Goal: Transaction & Acquisition: Purchase product/service

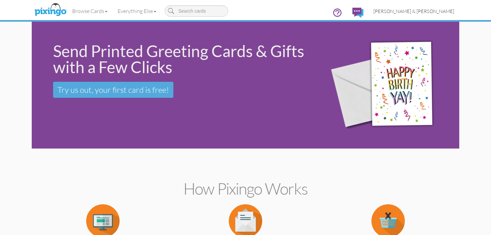
click at [433, 10] on span "[PERSON_NAME] & [PERSON_NAME]" at bounding box center [413, 11] width 81 height 6
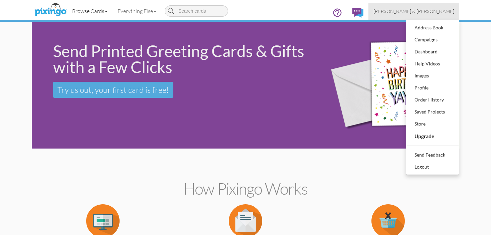
click at [99, 13] on link "Browse Cards" at bounding box center [89, 11] width 45 height 17
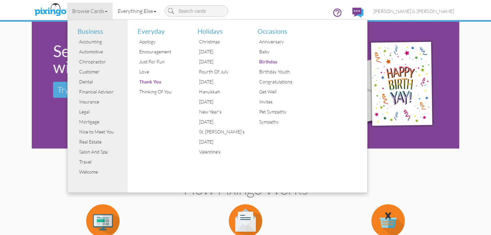
click at [129, 3] on link "Everything Else" at bounding box center [137, 11] width 49 height 17
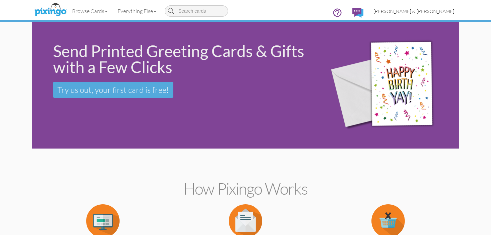
click at [416, 11] on span "[PERSON_NAME] & [PERSON_NAME]" at bounding box center [413, 11] width 81 height 6
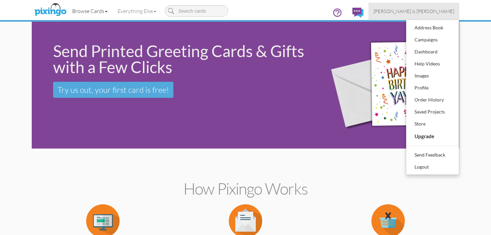
click at [102, 13] on link "Browse Cards" at bounding box center [89, 11] width 45 height 17
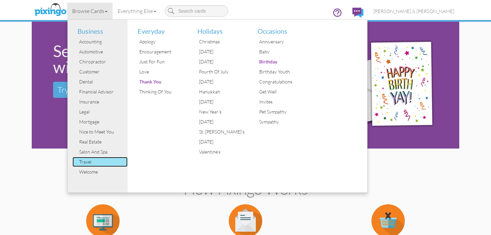
click at [85, 162] on div "Travel" at bounding box center [102, 162] width 50 height 10
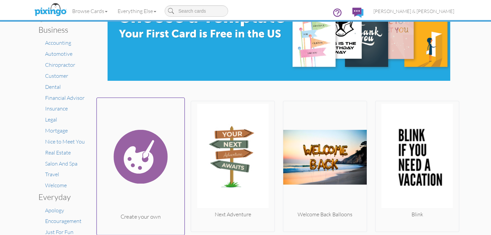
scroll to position [82, 0]
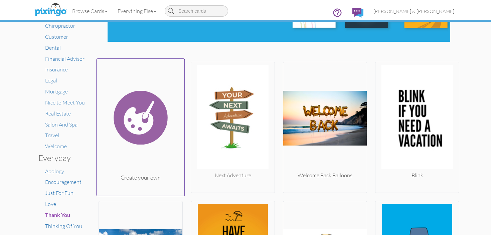
click at [138, 147] on img at bounding box center [141, 117] width 88 height 112
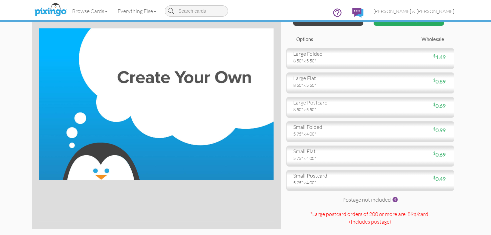
scroll to position [31, 0]
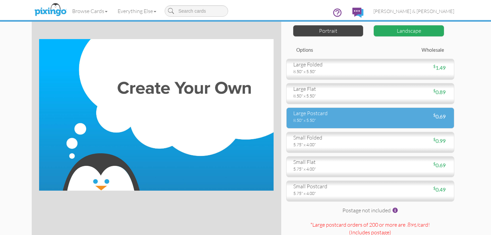
click at [318, 119] on div "8.50" x 5.50"" at bounding box center [329, 120] width 72 height 6
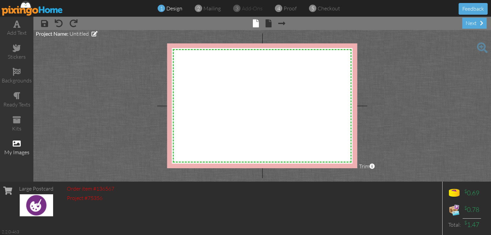
click at [18, 150] on div "my images" at bounding box center [16, 153] width 33 height 8
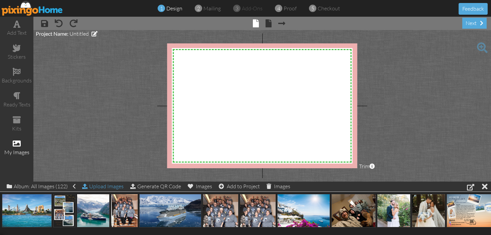
click at [96, 189] on div "Upload Images" at bounding box center [102, 187] width 41 height 10
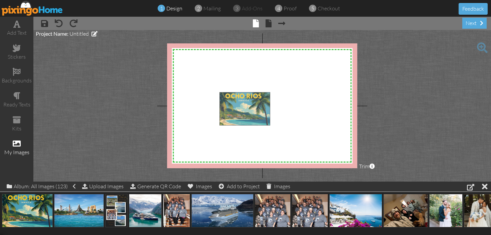
drag, startPoint x: 28, startPoint y: 209, endPoint x: 246, endPoint y: 107, distance: 240.3
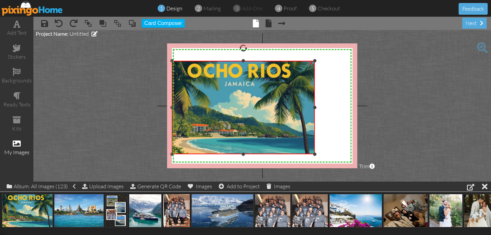
drag, startPoint x: 220, startPoint y: 93, endPoint x: 204, endPoint y: 61, distance: 35.4
click at [204, 61] on div "×" at bounding box center [243, 108] width 143 height 94
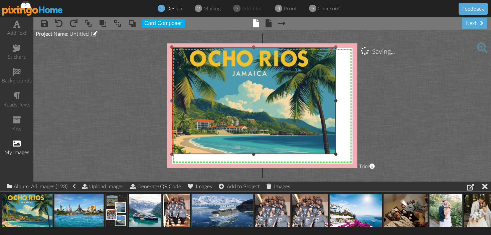
drag, startPoint x: 315, startPoint y: 60, endPoint x: 380, endPoint y: 46, distance: 66.6
click at [380, 46] on project-studio-wrapper "X X X X X X X X X X X X X X X X X X X X X X X X X X X X X X X X X X X X X X X X…" at bounding box center [262, 106] width 458 height 152
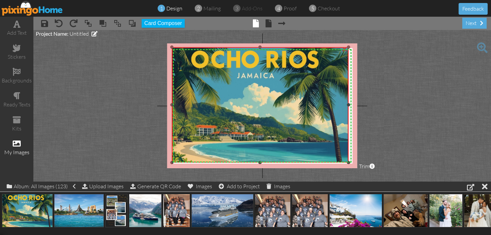
drag, startPoint x: 335, startPoint y: 155, endPoint x: 352, endPoint y: 163, distance: 18.7
click at [352, 163] on div "X X X X X X X X X X X X X X X X X X X X X X X X X X X X X X X X X X X X X X X X…" at bounding box center [262, 105] width 190 height 125
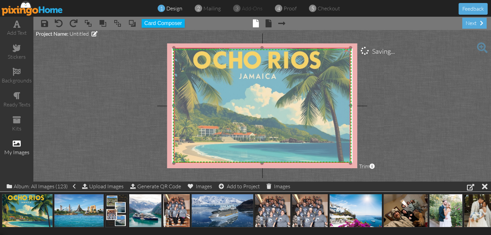
click at [350, 120] on img at bounding box center [262, 106] width 177 height 116
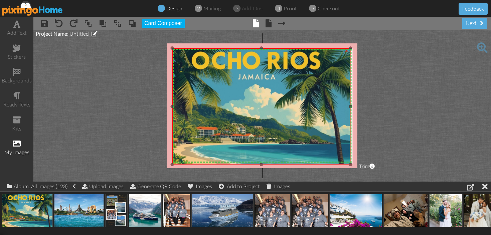
click at [172, 163] on div at bounding box center [172, 164] width 3 height 3
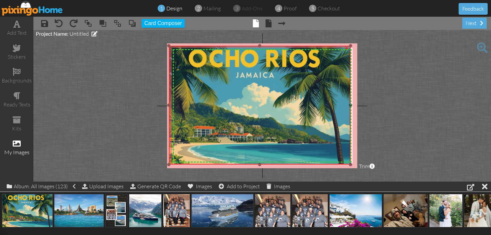
click at [171, 46] on div "×" at bounding box center [260, 105] width 182 height 119
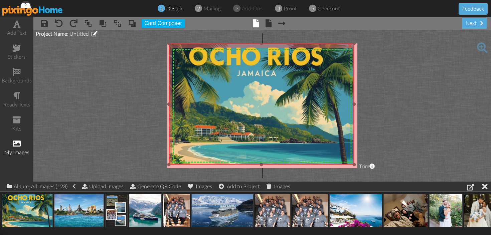
drag, startPoint x: 350, startPoint y: 47, endPoint x: 361, endPoint y: 44, distance: 10.9
click at [361, 44] on project-studio-wrapper "X X X X X X X X X X X X X X X X X X X X X X X X X X X X X X X X X X X X X X X X…" at bounding box center [262, 106] width 458 height 152
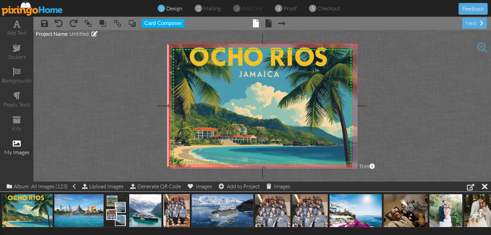
drag, startPoint x: 353, startPoint y: 165, endPoint x: 352, endPoint y: 168, distance: 3.4
click at [353, 168] on div "×" at bounding box center [264, 105] width 190 height 125
click at [167, 106] on project-studio-wrapper "X X X X X X X X X X X X X X X X X X X X X X X X X X X X X X X X X X X X X X X X…" at bounding box center [262, 106] width 458 height 152
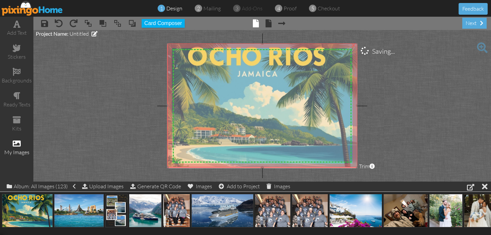
click at [172, 103] on img at bounding box center [262, 105] width 190 height 125
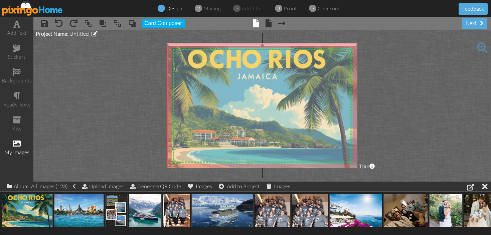
click at [220, 78] on img at bounding box center [262, 108] width 190 height 125
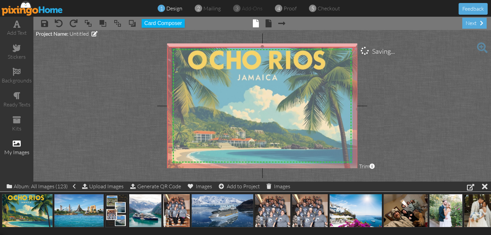
click at [256, 45] on div at bounding box center [262, 109] width 194 height 128
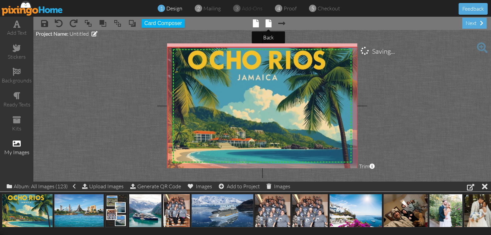
click at [267, 24] on span at bounding box center [269, 23] width 6 height 8
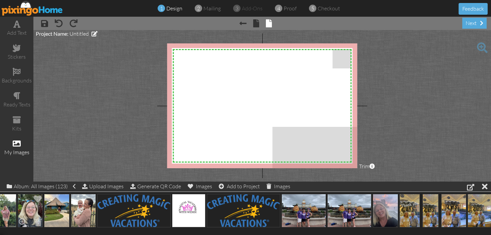
scroll to position [0, 4090]
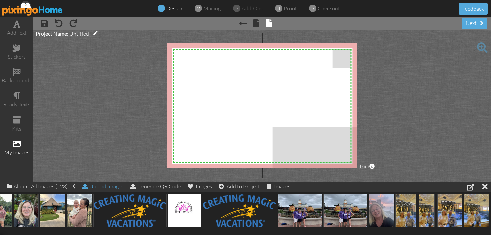
click at [106, 188] on div "Upload Images" at bounding box center [102, 187] width 41 height 10
click at [108, 188] on div "Upload Images" at bounding box center [102, 187] width 41 height 10
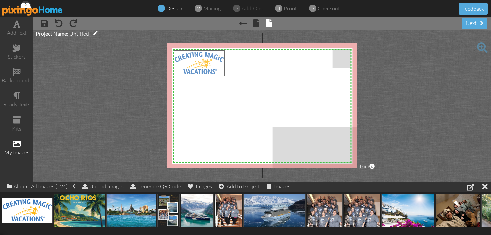
drag, startPoint x: 38, startPoint y: 208, endPoint x: 210, endPoint y: 61, distance: 226.5
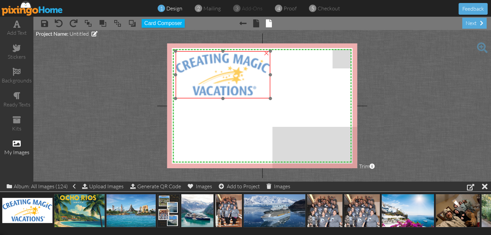
click at [269, 98] on div "×" at bounding box center [222, 74] width 95 height 47
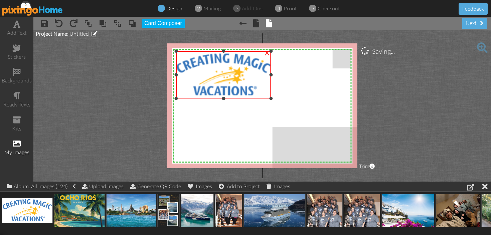
drag, startPoint x: 271, startPoint y: 76, endPoint x: 275, endPoint y: 76, distance: 3.7
click at [275, 76] on div "X X X X X X X X X X X X X X X X X X X X X X X X X X X X X X X X X X X X X X X X…" at bounding box center [262, 105] width 190 height 125
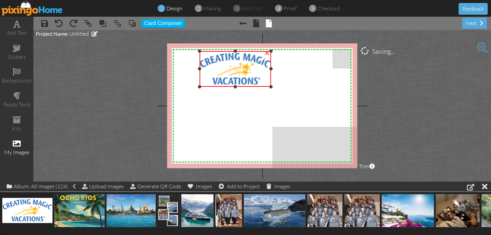
drag, startPoint x: 177, startPoint y: 99, endPoint x: 202, endPoint y: 87, distance: 27.9
click at [202, 87] on div "×" at bounding box center [235, 69] width 72 height 36
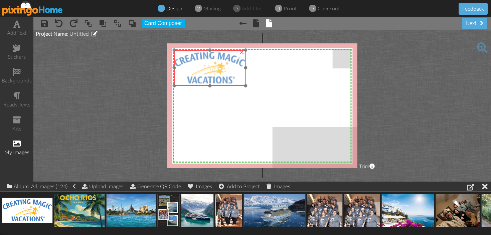
drag, startPoint x: 228, startPoint y: 73, endPoint x: 202, endPoint y: 72, distance: 25.4
click at [202, 72] on img at bounding box center [210, 68] width 72 height 36
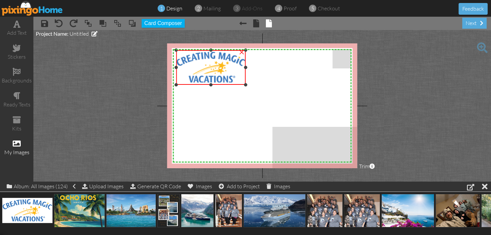
click at [177, 84] on div at bounding box center [175, 84] width 3 height 3
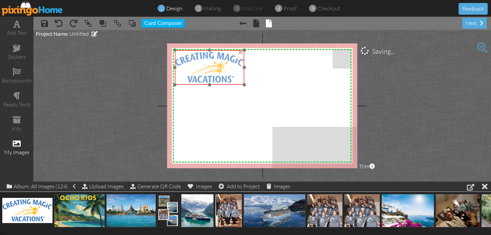
click at [175, 73] on img at bounding box center [210, 67] width 70 height 35
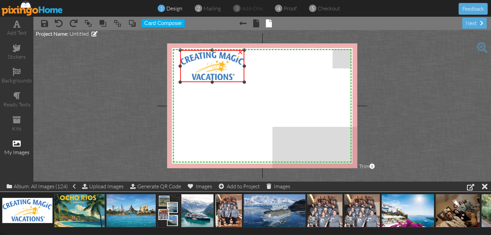
drag, startPoint x: 176, startPoint y: 83, endPoint x: 182, endPoint y: 80, distance: 7.3
click at [182, 80] on div "×" at bounding box center [212, 66] width 64 height 32
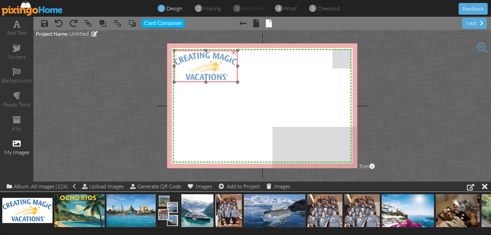
drag, startPoint x: 192, startPoint y: 71, endPoint x: 186, endPoint y: 71, distance: 6.7
click at [186, 71] on img at bounding box center [206, 66] width 64 height 32
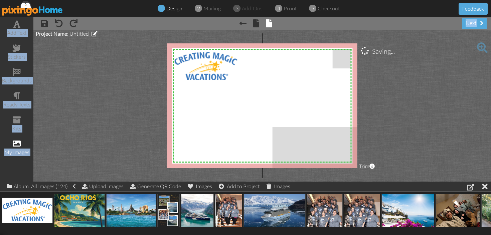
drag, startPoint x: 18, startPoint y: 28, endPoint x: 77, endPoint y: 69, distance: 72.0
click at [167, 87] on div "add text stickers backgrounds ready texts kits my images × save × undo × redo ×…" at bounding box center [245, 99] width 491 height 165
click at [74, 67] on project-studio-wrapper "X X X X X X X X X X X X X X X X X X X X X X X X X X X X X X X X X X X X X X X X…" at bounding box center [262, 106] width 458 height 152
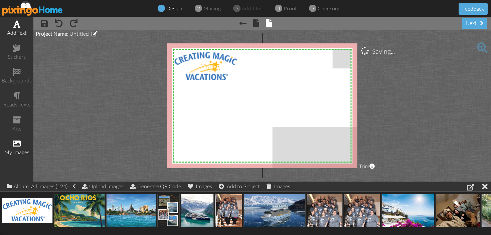
click at [18, 29] on div "add text" at bounding box center [16, 33] width 33 height 8
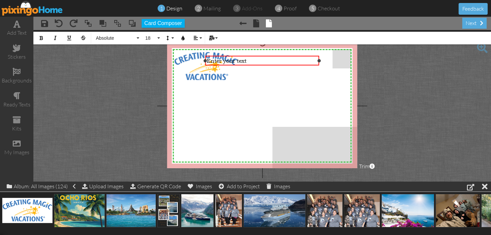
click at [259, 63] on div "Enter your text" at bounding box center [262, 60] width 111 height 7
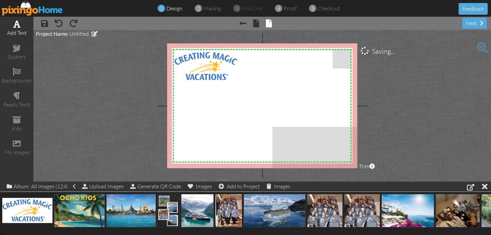
click at [18, 33] on div "add text" at bounding box center [16, 33] width 33 height 8
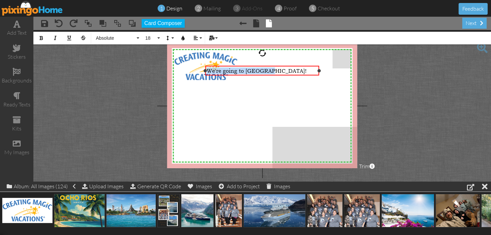
drag, startPoint x: 209, startPoint y: 70, endPoint x: 270, endPoint y: 72, distance: 61.2
click at [270, 72] on div "We're going to [GEOGRAPHIC_DATA]!" at bounding box center [262, 70] width 111 height 7
click at [40, 37] on icon "button" at bounding box center [41, 38] width 5 height 5
drag, startPoint x: 283, startPoint y: 73, endPoint x: 287, endPoint y: 81, distance: 9.4
click at [287, 84] on div "X X X X X X X X X X X X X X X X X X X X X X X X X X X X X X X X X X X X X X X X…" at bounding box center [262, 105] width 190 height 125
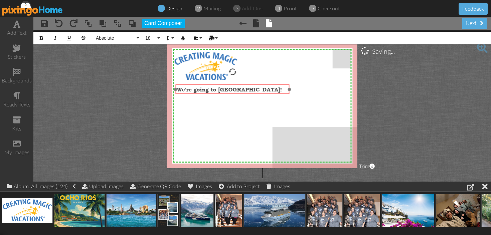
drag, startPoint x: 288, startPoint y: 74, endPoint x: 258, endPoint y: 93, distance: 35.1
click at [258, 93] on div "We're going to Jamaica! ​ ​" at bounding box center [232, 89] width 114 height 10
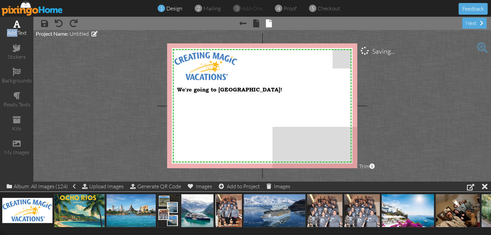
click at [17, 29] on div "add text" at bounding box center [16, 28] width 33 height 23
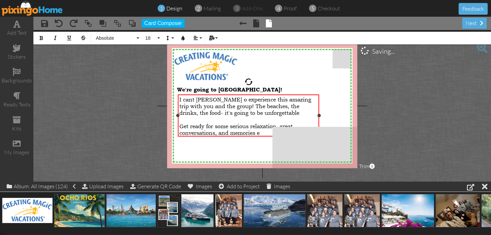
drag, startPoint x: 205, startPoint y: 120, endPoint x: 259, endPoint y: 136, distance: 55.6
click at [179, 117] on div at bounding box center [177, 115] width 3 height 3
drag, startPoint x: 257, startPoint y: 134, endPoint x: 175, endPoint y: 127, distance: 82.2
click at [175, 127] on div "I cant waitt o experience this amazing trip with you and the group! The beaches…" at bounding box center [247, 116] width 144 height 42
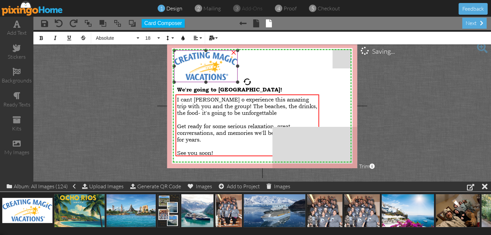
click at [208, 73] on img at bounding box center [206, 66] width 64 height 32
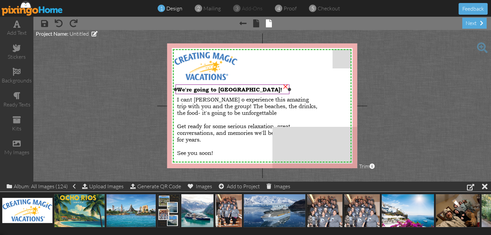
click at [238, 83] on div at bounding box center [232, 89] width 117 height 13
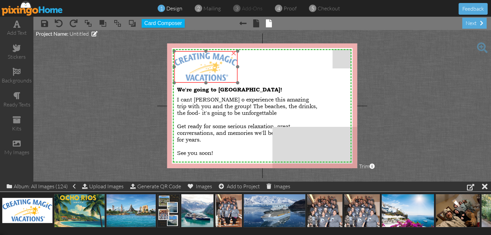
click at [225, 75] on img at bounding box center [206, 67] width 64 height 32
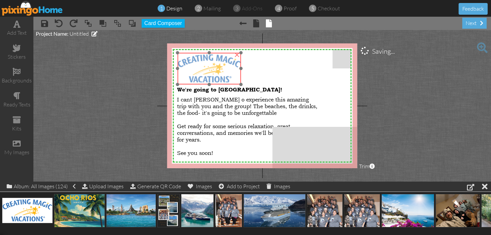
drag, startPoint x: 236, startPoint y: 80, endPoint x: 239, endPoint y: 82, distance: 3.9
click at [239, 82] on img at bounding box center [209, 69] width 64 height 32
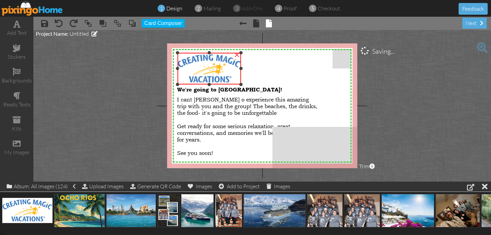
click at [181, 79] on img at bounding box center [209, 69] width 64 height 32
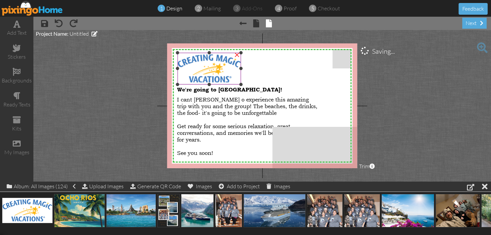
click at [178, 73] on img at bounding box center [209, 69] width 64 height 32
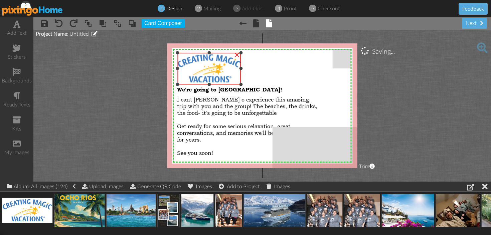
click at [177, 76] on img at bounding box center [209, 69] width 64 height 32
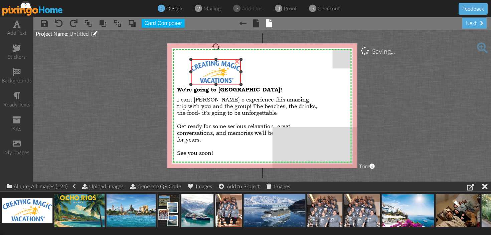
drag, startPoint x: 178, startPoint y: 54, endPoint x: 189, endPoint y: 61, distance: 13.5
click at [191, 61] on div "×" at bounding box center [216, 71] width 50 height 25
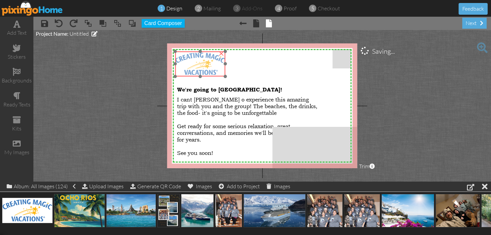
drag, startPoint x: 209, startPoint y: 71, endPoint x: 193, endPoint y: 63, distance: 17.6
click at [193, 63] on img at bounding box center [200, 63] width 50 height 25
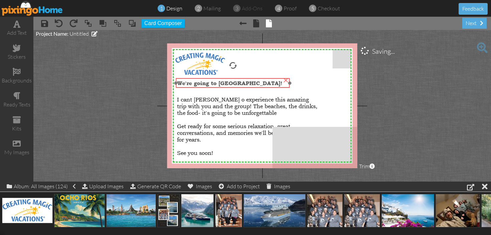
drag, startPoint x: 208, startPoint y: 87, endPoint x: 208, endPoint y: 80, distance: 6.4
click at [208, 80] on span "We're going to [GEOGRAPHIC_DATA]!" at bounding box center [229, 83] width 105 height 6
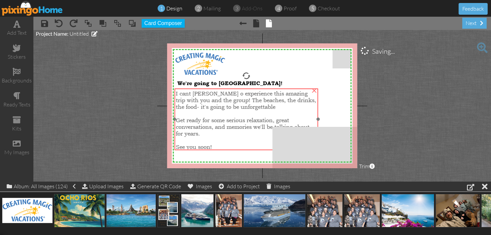
drag, startPoint x: 202, startPoint y: 104, endPoint x: 201, endPoint y: 98, distance: 6.1
click at [201, 98] on span "I cant waitt o experience this amazing trip with you and the group! The beaches…" at bounding box center [246, 100] width 140 height 20
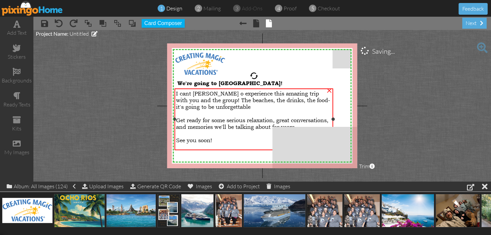
drag, startPoint x: 318, startPoint y: 120, endPoint x: 333, endPoint y: 119, distance: 15.1
click at [333, 119] on div at bounding box center [333, 119] width 3 height 3
click at [183, 114] on div at bounding box center [254, 113] width 156 height 7
click at [222, 110] on div "I cant waitt o experience this amazing trip with you and the group! The beaches…" at bounding box center [253, 117] width 159 height 56
click at [222, 107] on div "I cant waitt o experience this amazing trip with you and the group! The beaches…" at bounding box center [254, 101] width 156 height 20
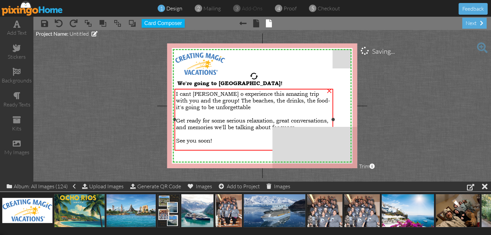
click at [223, 108] on div "I cant waitt o experience this amazing trip with you and the group! The beaches…" at bounding box center [254, 101] width 156 height 20
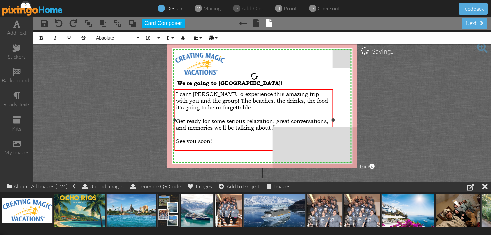
click at [223, 108] on div "I cant waitt o experience this amazing trip with you and the group! The beaches…" at bounding box center [254, 101] width 156 height 20
click at [206, 115] on div at bounding box center [254, 114] width 156 height 7
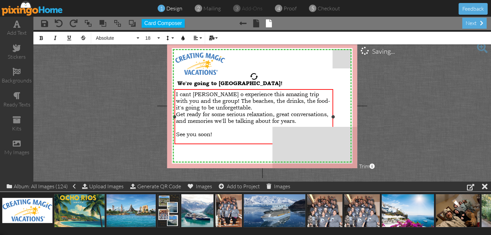
click at [204, 95] on span "I cant waitt o experience this amazing trip with you and the group! The beaches…" at bounding box center [253, 101] width 154 height 20
click at [206, 94] on span "I cant wait o experience this amazing trip with you and the group! The beaches,…" at bounding box center [253, 101] width 154 height 20
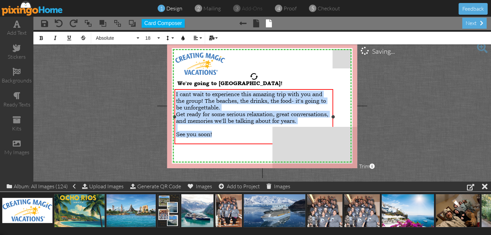
drag, startPoint x: 176, startPoint y: 94, endPoint x: 218, endPoint y: 141, distance: 62.7
click at [218, 138] on div "I cant wait to experience this amazing trip with you and the group! The beaches…" at bounding box center [254, 114] width 156 height 47
click at [115, 37] on span "Absolute" at bounding box center [115, 38] width 40 height 6
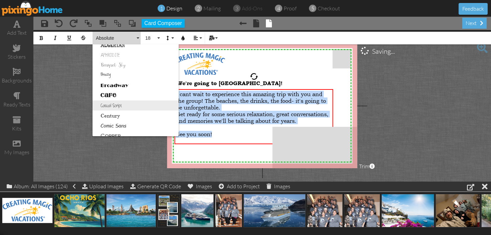
scroll to position [25, 0]
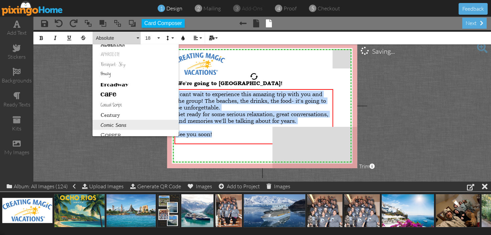
click at [119, 127] on link "Comic Sans" at bounding box center [136, 125] width 86 height 10
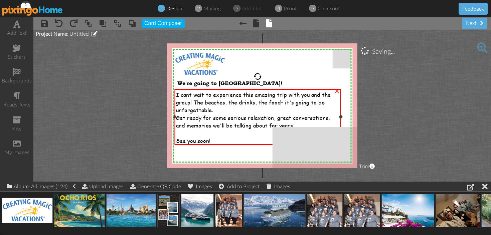
drag, startPoint x: 334, startPoint y: 116, endPoint x: 341, endPoint y: 116, distance: 7.7
click at [341, 116] on div at bounding box center [340, 116] width 3 height 3
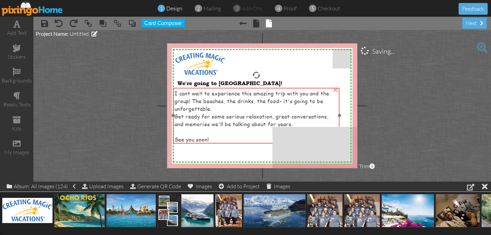
click at [258, 137] on div "See you soon!" at bounding box center [256, 140] width 163 height 8
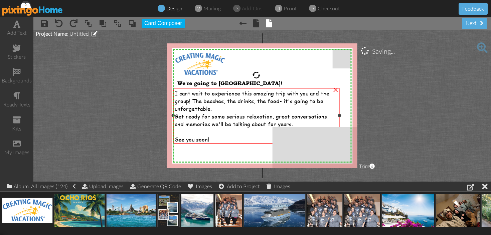
click at [234, 138] on div "See you soon!" at bounding box center [256, 140] width 163 height 8
click at [228, 140] on div "See you soon!" at bounding box center [256, 140] width 163 height 8
click at [221, 139] on div "See you soon!" at bounding box center [256, 140] width 163 height 8
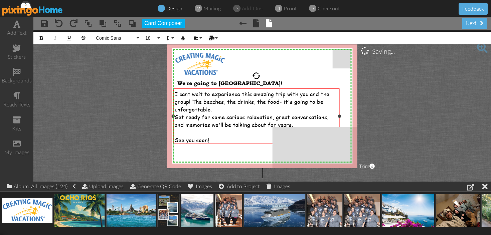
click at [219, 139] on div "See you soon!" at bounding box center [256, 140] width 163 height 8
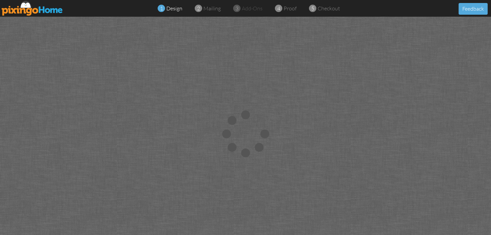
click at [173, 12] on div "1 design" at bounding box center [171, 9] width 21 height 8
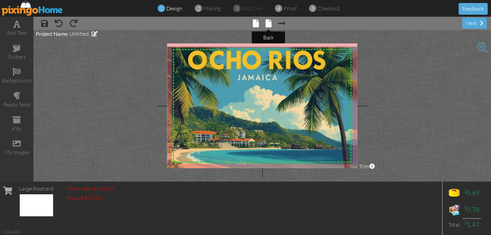
click at [270, 27] on span at bounding box center [269, 23] width 6 height 8
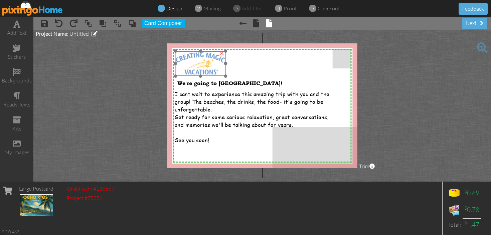
drag, startPoint x: 224, startPoint y: 70, endPoint x: 209, endPoint y: 62, distance: 17.5
click at [209, 62] on img at bounding box center [200, 63] width 50 height 25
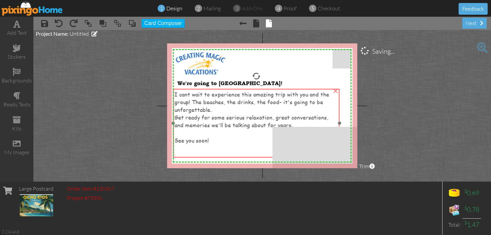
click at [216, 141] on div "See you soon!" at bounding box center [256, 141] width 163 height 8
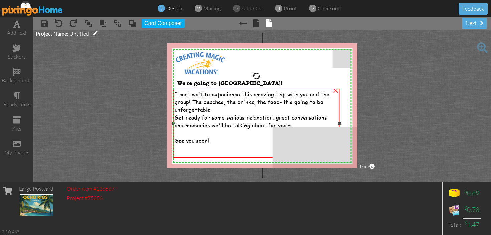
click at [221, 142] on div "See you soon!" at bounding box center [256, 141] width 163 height 8
click at [226, 137] on div "See you soon!" at bounding box center [256, 141] width 163 height 8
click at [225, 140] on div "See you soon!" at bounding box center [256, 141] width 163 height 8
click at [19, 149] on div "my images" at bounding box center [16, 153] width 33 height 8
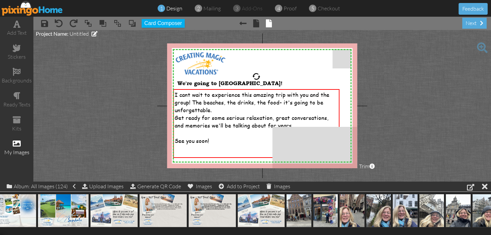
scroll to position [0, 1006]
click at [182, 153] on div at bounding box center [256, 154] width 163 height 7
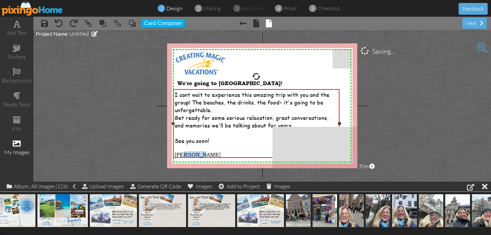
drag, startPoint x: 180, startPoint y: 152, endPoint x: 215, endPoint y: 152, distance: 34.7
click at [215, 152] on div "[PERSON_NAME]" at bounding box center [256, 154] width 163 height 7
click at [194, 151] on span "[PERSON_NAME]" at bounding box center [198, 154] width 46 height 7
drag, startPoint x: 198, startPoint y: 152, endPoint x: 174, endPoint y: 150, distance: 24.5
click at [174, 150] on div "I cant wait to experience this amazing trip with you and the group! The beaches…" at bounding box center [256, 124] width 166 height 70
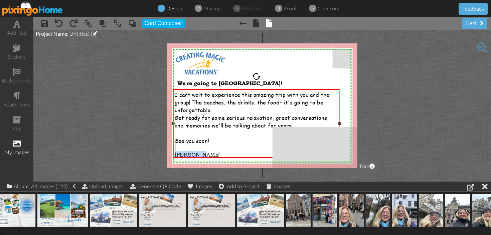
click at [207, 147] on div at bounding box center [256, 148] width 163 height 7
click at [212, 153] on div "[PERSON_NAME]" at bounding box center [256, 154] width 163 height 7
click at [212, 154] on div "[PERSON_NAME]" at bounding box center [256, 154] width 163 height 7
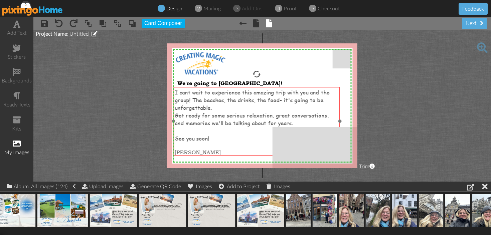
click at [281, 87] on div "I cant wait to experience this amazing trip with you and the group! The beaches…" at bounding box center [256, 122] width 166 height 70
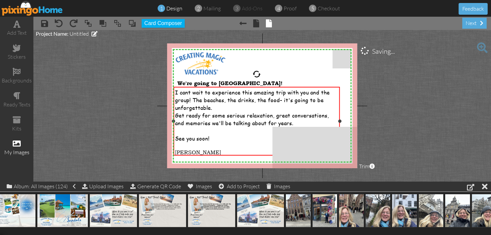
drag, startPoint x: 181, startPoint y: 150, endPoint x: 199, endPoint y: 151, distance: 18.4
click at [200, 151] on div "[PERSON_NAME]" at bounding box center [256, 152] width 163 height 7
click at [199, 151] on div "[PERSON_NAME]" at bounding box center [256, 152] width 163 height 7
drag, startPoint x: 199, startPoint y: 151, endPoint x: 183, endPoint y: 152, distance: 16.4
click at [183, 152] on div "[PERSON_NAME]" at bounding box center [256, 152] width 163 height 7
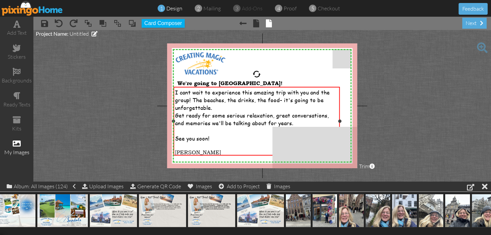
click at [211, 152] on div "[PERSON_NAME]" at bounding box center [256, 152] width 163 height 7
click at [469, 21] on div "next" at bounding box center [474, 23] width 24 height 11
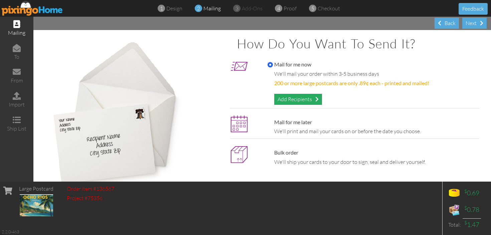
click at [310, 100] on div "Add Recipients" at bounding box center [298, 99] width 48 height 11
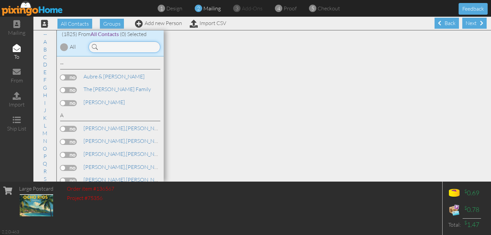
click at [143, 48] on input at bounding box center [125, 46] width 72 height 11
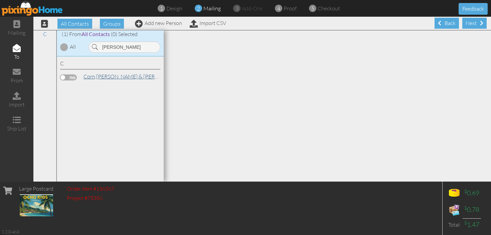
click at [115, 79] on link "Corn, Wendi & Robby" at bounding box center [134, 76] width 103 height 8
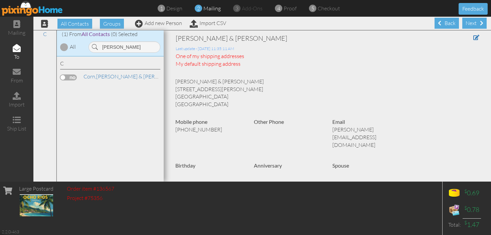
click at [75, 76] on label at bounding box center [68, 77] width 17 height 6
click at [0, 0] on input "checkbox" at bounding box center [0, 0] width 0 height 0
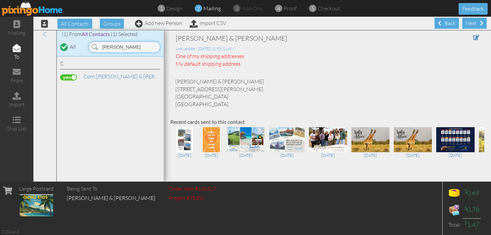
click at [124, 49] on input "WEndi" at bounding box center [125, 46] width 72 height 11
type input "W"
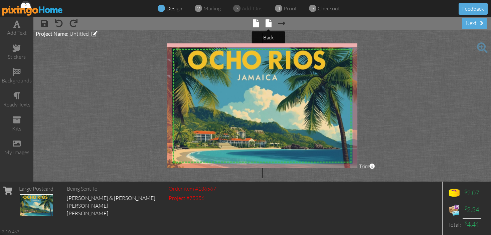
click at [269, 24] on span at bounding box center [269, 23] width 6 height 8
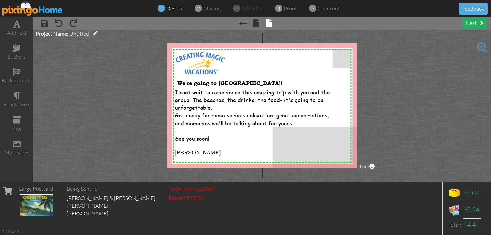
click at [473, 24] on div "next" at bounding box center [474, 23] width 24 height 11
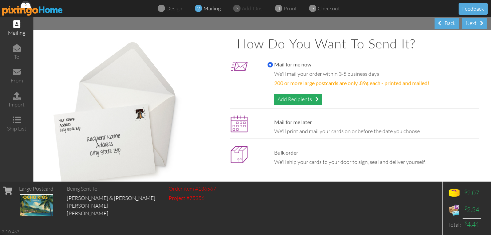
click at [307, 100] on div "Add Recipients" at bounding box center [298, 99] width 48 height 11
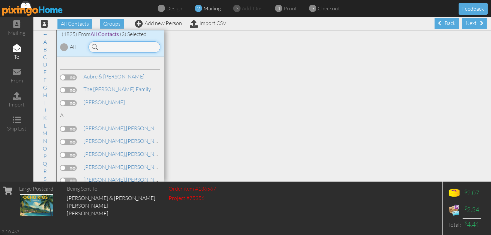
click at [113, 48] on input at bounding box center [125, 46] width 72 height 11
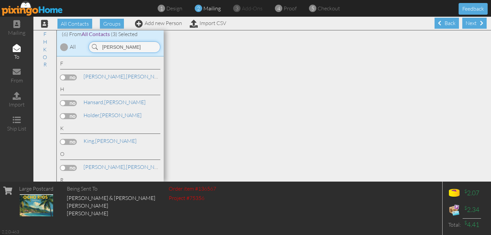
type input "[PERSON_NAME]"
click at [74, 167] on label at bounding box center [68, 168] width 17 height 6
click at [0, 0] on input "checkbox" at bounding box center [0, 0] width 0 height 0
click at [178, 8] on span "design" at bounding box center [174, 8] width 16 height 7
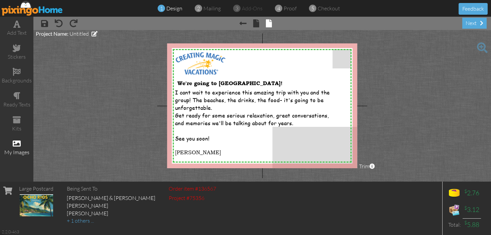
click at [19, 145] on span at bounding box center [17, 144] width 8 height 8
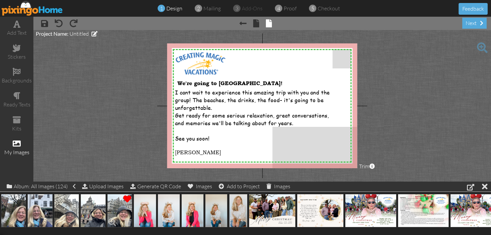
scroll to position [0, 1392]
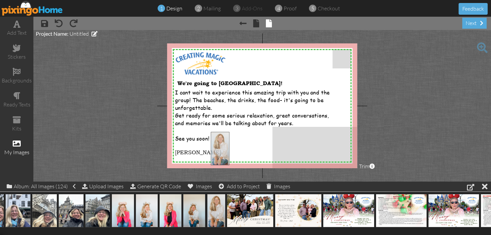
drag, startPoint x: 216, startPoint y: 209, endPoint x: 220, endPoint y: 147, distance: 61.9
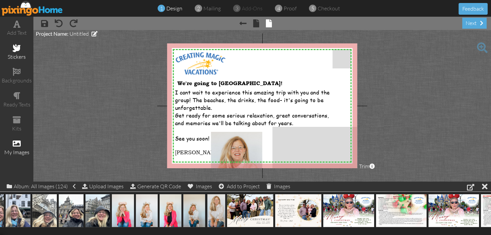
click at [16, 52] on div "stickers" at bounding box center [16, 52] width 33 height 23
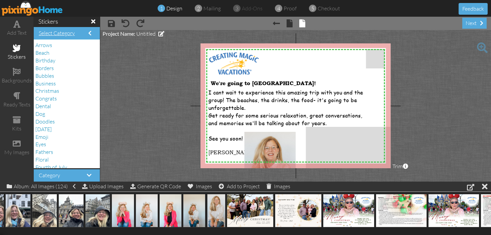
click at [91, 30] on div "Select Category" at bounding box center [67, 33] width 66 height 13
click at [17, 118] on span at bounding box center [17, 120] width 8 height 8
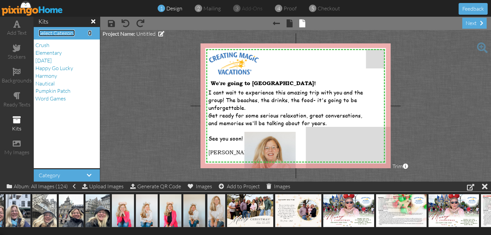
click at [90, 33] on span at bounding box center [89, 32] width 3 height 5
click at [119, 119] on project-studio-wrapper "X X X X X X X X X X X X X X X X X X X X X X X X X X X X X X X X X X X X X X X X…" at bounding box center [295, 106] width 391 height 152
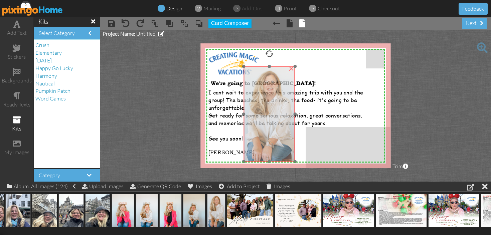
drag, startPoint x: 258, startPoint y: 132, endPoint x: 258, endPoint y: 67, distance: 65.5
click at [258, 67] on img at bounding box center [268, 113] width 51 height 95
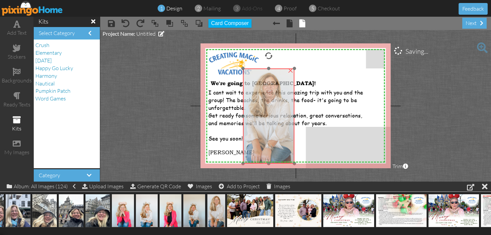
click at [244, 70] on img at bounding box center [268, 115] width 51 height 95
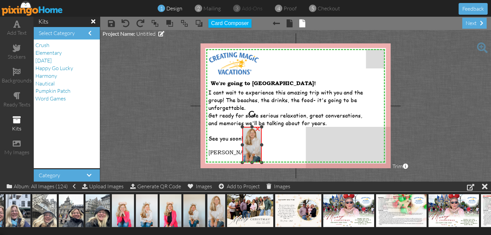
drag, startPoint x: 293, startPoint y: 67, endPoint x: 255, endPoint y: 126, distance: 70.5
click at [255, 127] on div "×" at bounding box center [251, 145] width 19 height 36
drag, startPoint x: 242, startPoint y: 162, endPoint x: 246, endPoint y: 154, distance: 8.5
click at [246, 154] on div at bounding box center [246, 154] width 3 height 3
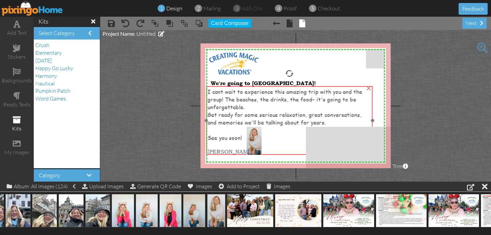
click at [233, 137] on span "See you soon!" at bounding box center [225, 138] width 34 height 8
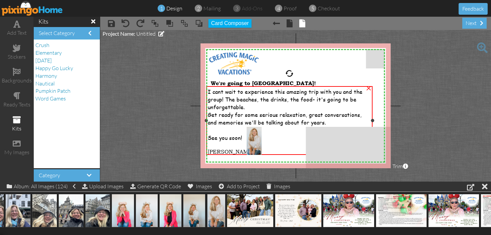
click at [228, 138] on span "See you soon!" at bounding box center [225, 138] width 34 height 8
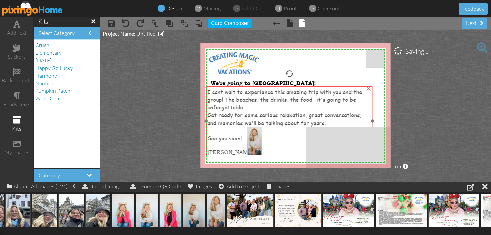
click at [241, 137] on div "See you soon!" at bounding box center [289, 138] width 163 height 8
click at [242, 137] on div "See you soon!" at bounding box center [289, 138] width 163 height 8
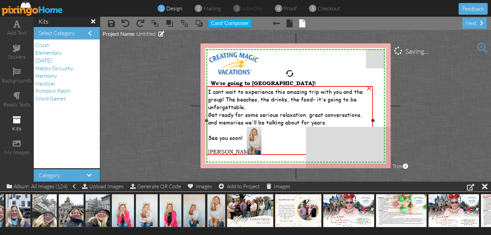
click at [239, 138] on span "See you soon!" at bounding box center [225, 138] width 34 height 8
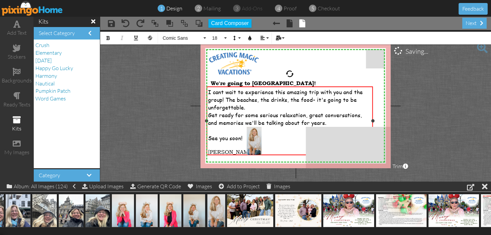
click at [242, 137] on div "See you soon!" at bounding box center [289, 138] width 163 height 8
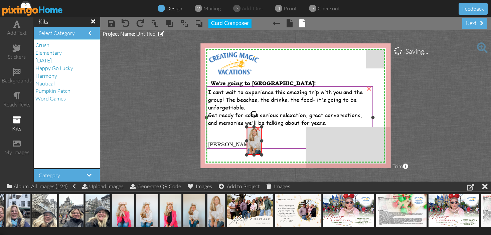
drag, startPoint x: 247, startPoint y: 141, endPoint x: 239, endPoint y: 143, distance: 7.9
click at [238, 143] on div "X X X X X X X X X X X X X X X X X X X X X X X X X X X X X X X X X X X X X X X X…" at bounding box center [295, 105] width 190 height 125
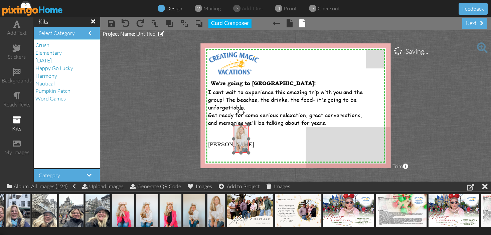
drag, startPoint x: 247, startPoint y: 143, endPoint x: 234, endPoint y: 141, distance: 13.2
click at [234, 141] on img at bounding box center [240, 139] width 15 height 28
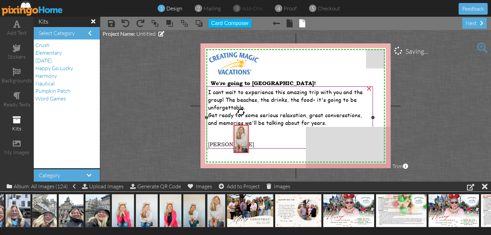
click at [216, 144] on span "[PERSON_NAME]" at bounding box center [231, 144] width 46 height 7
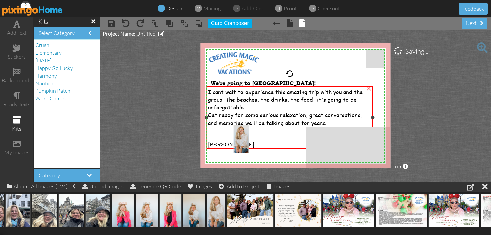
click at [231, 145] on span "[PERSON_NAME]" at bounding box center [231, 144] width 46 height 7
click at [231, 143] on span "[PERSON_NAME]" at bounding box center [231, 144] width 46 height 7
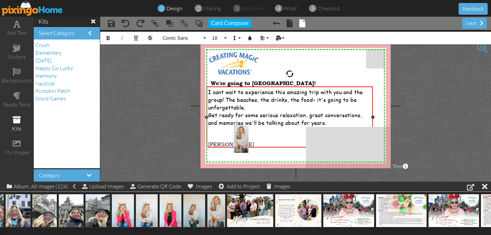
click at [230, 143] on span "[PERSON_NAME]" at bounding box center [231, 144] width 46 height 7
click at [224, 144] on div "Wi" at bounding box center [289, 144] width 163 height 7
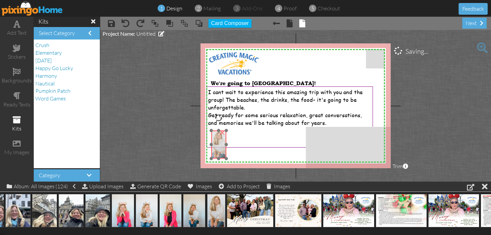
drag, startPoint x: 236, startPoint y: 143, endPoint x: 214, endPoint y: 149, distance: 23.1
click at [214, 149] on img at bounding box center [218, 145] width 15 height 28
click at [245, 138] on div at bounding box center [289, 137] width 163 height 7
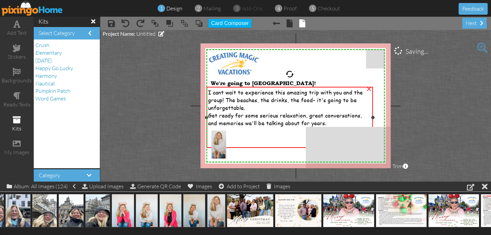
click at [257, 135] on div at bounding box center [289, 138] width 163 height 7
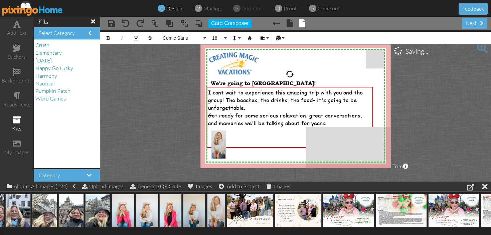
click at [92, 22] on span at bounding box center [93, 21] width 4 height 6
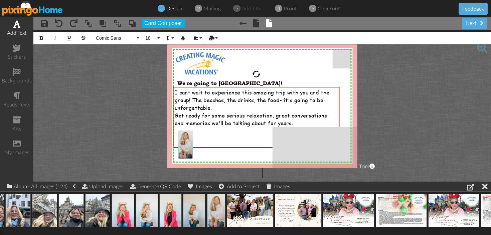
click at [20, 31] on div "add text" at bounding box center [16, 33] width 33 height 8
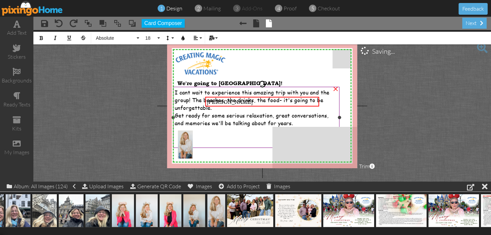
drag, startPoint x: 239, startPoint y: 104, endPoint x: 238, endPoint y: 116, distance: 11.4
click at [238, 122] on div "X X X X X X X X X X X X X X X X X X X X X X X X X X X X X X X X X X X X X X X X…" at bounding box center [262, 105] width 190 height 125
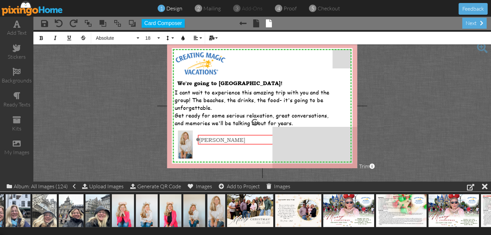
drag, startPoint x: 237, startPoint y: 105, endPoint x: 230, endPoint y: 143, distance: 38.8
click at [230, 143] on div "[PERSON_NAME] ​ ​" at bounding box center [255, 140] width 114 height 10
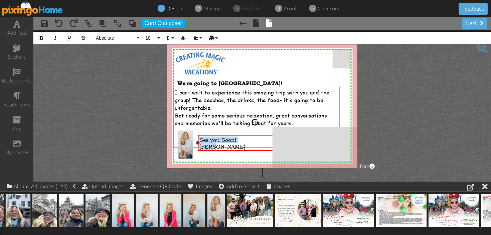
drag, startPoint x: 224, startPoint y: 148, endPoint x: 189, endPoint y: 122, distance: 43.6
click at [198, 141] on div "See you Soon! [GEOGRAPHIC_DATA]" at bounding box center [255, 143] width 114 height 16
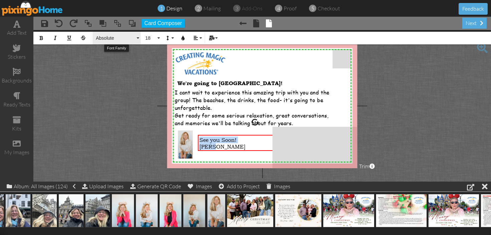
click at [112, 39] on span "Absolute" at bounding box center [115, 38] width 40 height 6
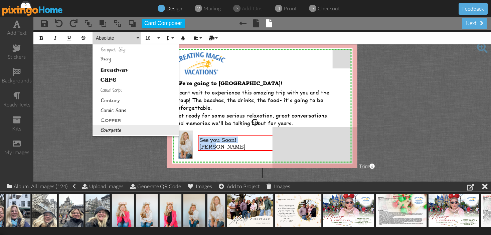
scroll to position [43, 0]
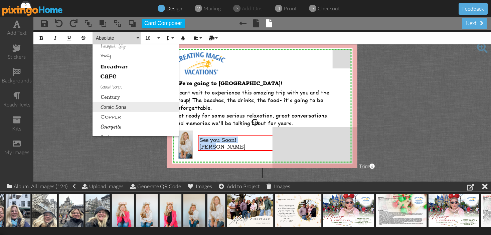
click at [122, 108] on link "Comic Sans" at bounding box center [136, 107] width 86 height 10
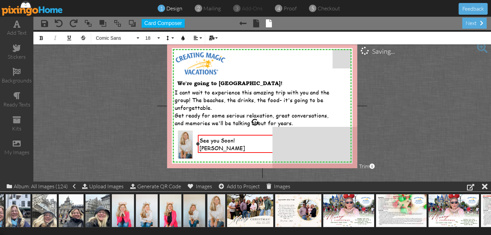
click at [245, 149] on div "[PERSON_NAME]" at bounding box center [254, 148] width 111 height 8
click at [199, 149] on span "[PERSON_NAME]" at bounding box center [221, 148] width 45 height 8
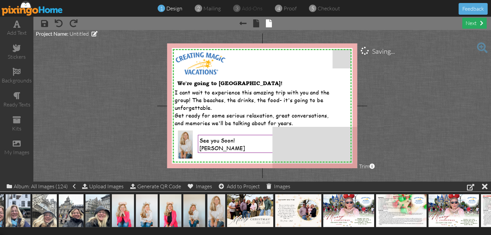
click at [470, 26] on div "next" at bounding box center [474, 23] width 24 height 11
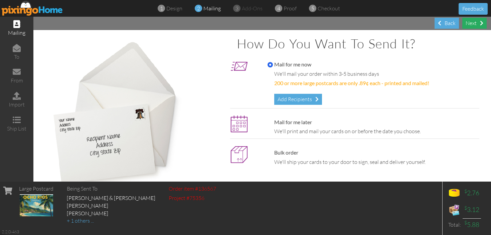
click at [474, 23] on div "Next" at bounding box center [474, 23] width 24 height 11
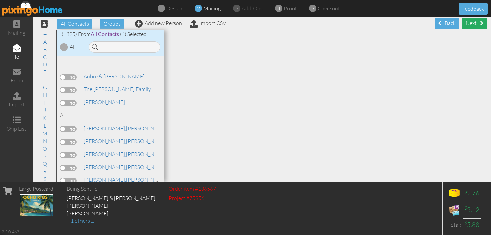
click at [474, 24] on div "Next" at bounding box center [474, 23] width 24 height 11
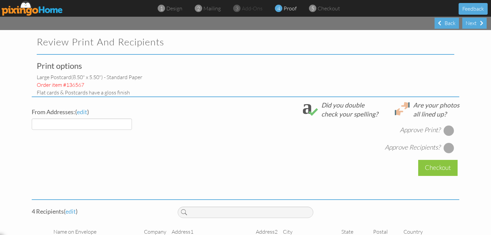
select select "object:9925"
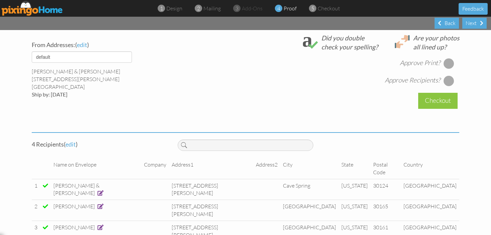
scroll to position [245, 0]
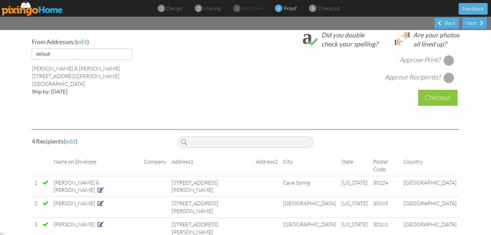
click at [448, 61] on div at bounding box center [449, 60] width 11 height 11
click at [448, 79] on div at bounding box center [449, 77] width 11 height 11
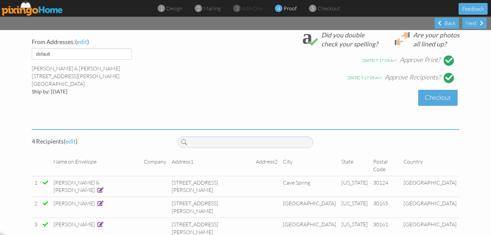
click at [433, 99] on div "Checkout" at bounding box center [437, 98] width 39 height 16
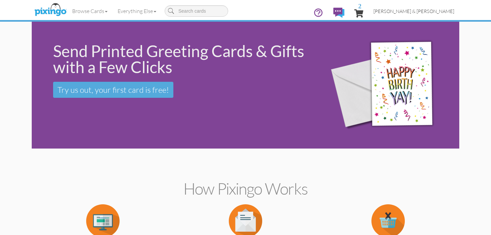
click at [442, 11] on span "[PERSON_NAME] & [PERSON_NAME]" at bounding box center [413, 11] width 81 height 6
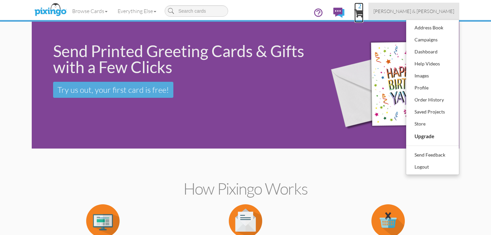
click at [363, 14] on span "2" at bounding box center [358, 13] width 9 height 8
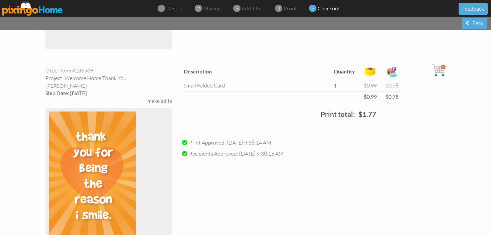
scroll to position [190, 0]
click at [115, 185] on img at bounding box center [92, 175] width 87 height 127
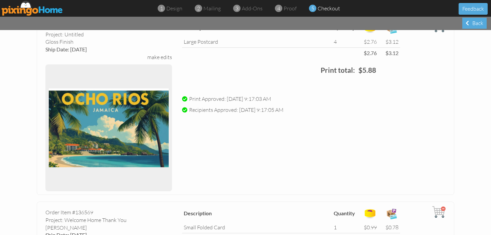
scroll to position [0, 0]
